Goal: Check status: Check status

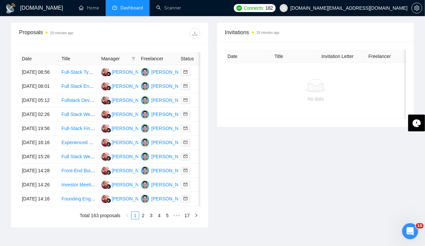
drag, startPoint x: 212, startPoint y: 147, endPoint x: 203, endPoint y: 184, distance: 38.5
click at [203, 184] on div "Date Title Manager Freelancer Status [DATE] 08:56 Full-Stack TypeScript Dev Nee…" at bounding box center [109, 135] width 197 height 183
click at [34, 80] on td "16 Sep, 2025 08:01" at bounding box center [39, 86] width 40 height 14
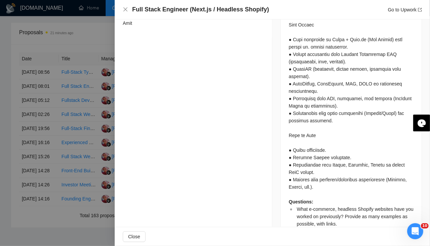
scroll to position [539, 0]
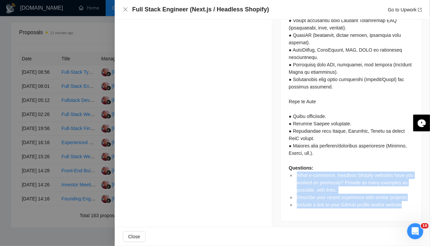
drag, startPoint x: 295, startPoint y: 172, endPoint x: 402, endPoint y: 202, distance: 111.3
click at [402, 202] on ul "What e-commerce, headless Shopify websites have you worked on previously? Provi…" at bounding box center [351, 190] width 125 height 37
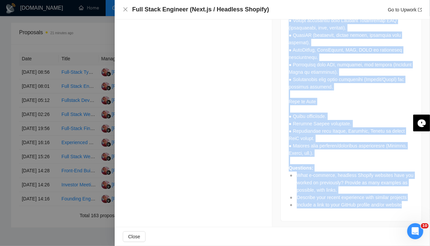
drag, startPoint x: 287, startPoint y: 70, endPoint x: 408, endPoint y: 203, distance: 179.6
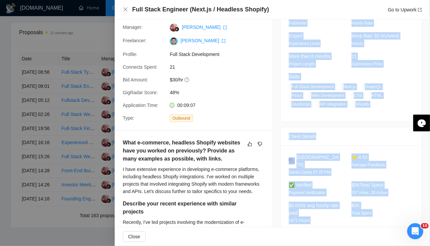
scroll to position [0, 0]
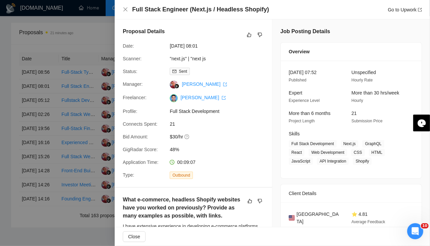
click at [284, 59] on div "Overview" at bounding box center [351, 52] width 141 height 18
click at [123, 9] on icon "close" at bounding box center [125, 9] width 5 height 5
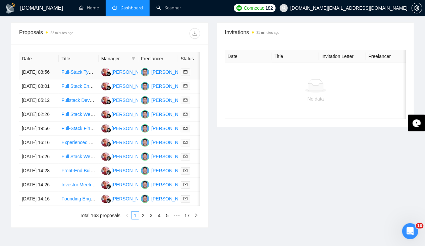
click at [37, 66] on td "16 Sep, 2025 08:56" at bounding box center [39, 72] width 40 height 14
